Goal: Navigation & Orientation: Go to known website

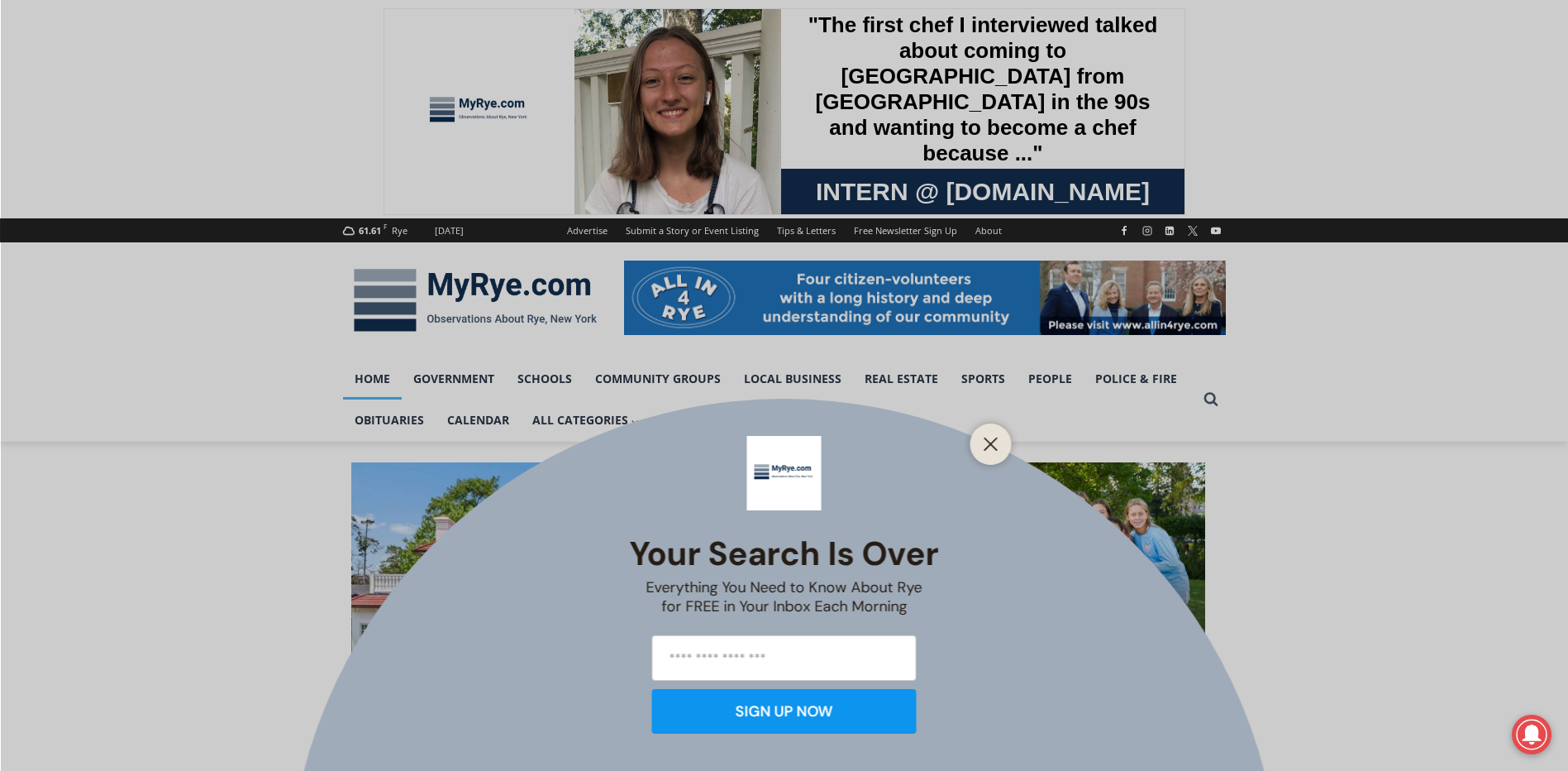
drag, startPoint x: 976, startPoint y: 440, endPoint x: 987, endPoint y: 440, distance: 11.0
click at [977, 440] on div at bounding box center [991, 444] width 41 height 41
click at [997, 443] on icon "Close" at bounding box center [991, 444] width 15 height 15
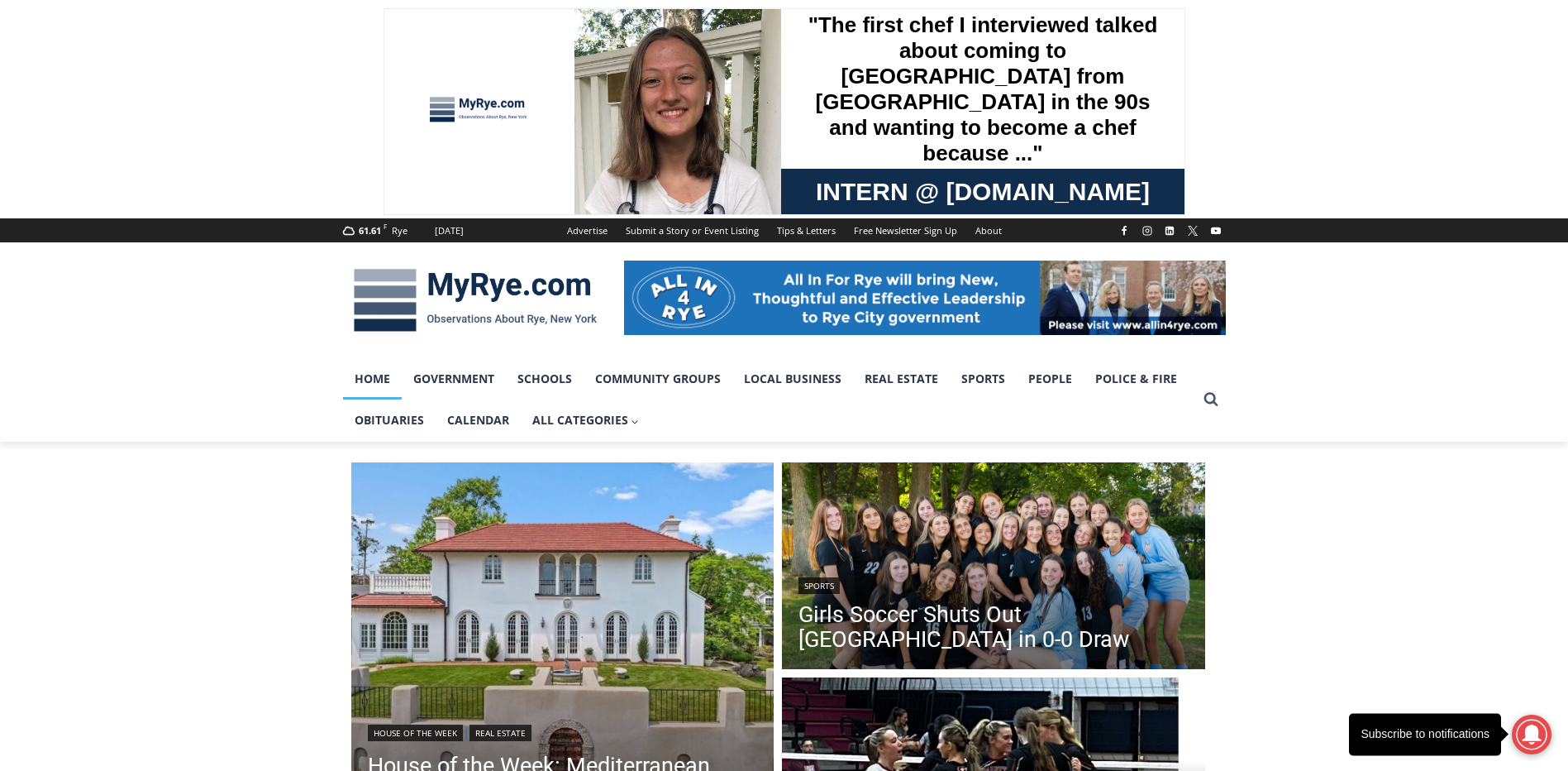
click at [462, 298] on img at bounding box center [475, 301] width 265 height 86
